Goal: Information Seeking & Learning: Learn about a topic

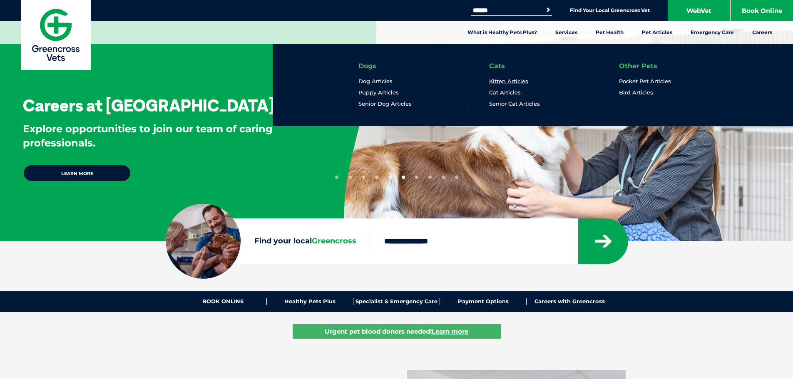
click at [508, 79] on link "Kitten Articles" at bounding box center [508, 81] width 39 height 7
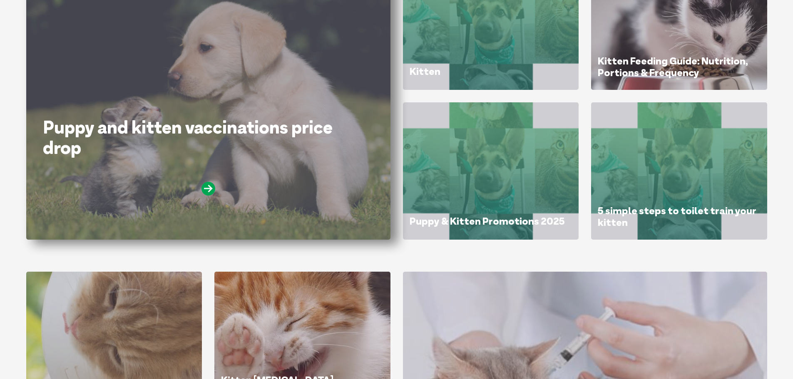
scroll to position [199, 0]
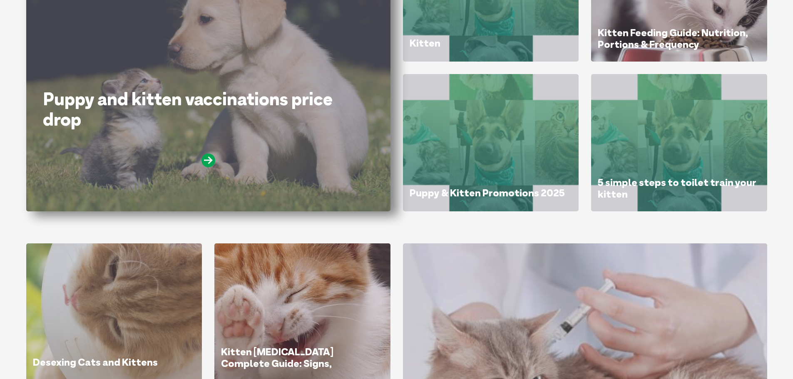
click at [177, 101] on link "Puppy and kitten vaccinations price drop" at bounding box center [188, 109] width 290 height 42
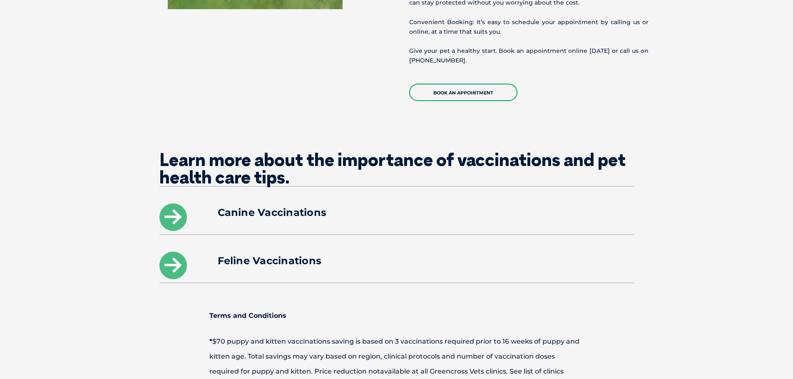
scroll to position [1049, 0]
